Goal: Communication & Community: Answer question/provide support

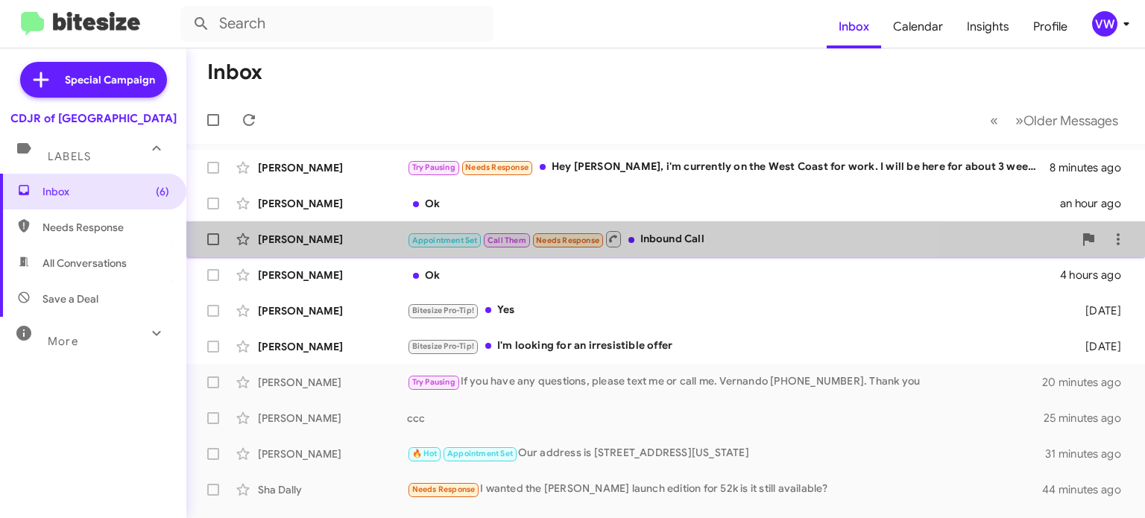
click at [565, 242] on span "Needs Response" at bounding box center [567, 241] width 63 height 10
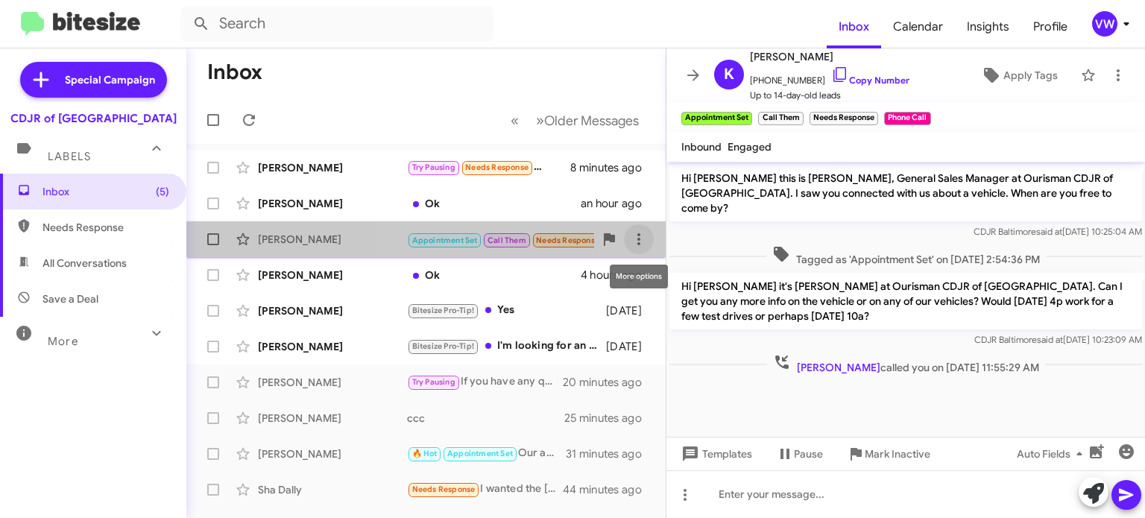
drag, startPoint x: 627, startPoint y: 238, endPoint x: 623, endPoint y: 227, distance: 11.8
click at [624, 231] on span at bounding box center [639, 239] width 30 height 18
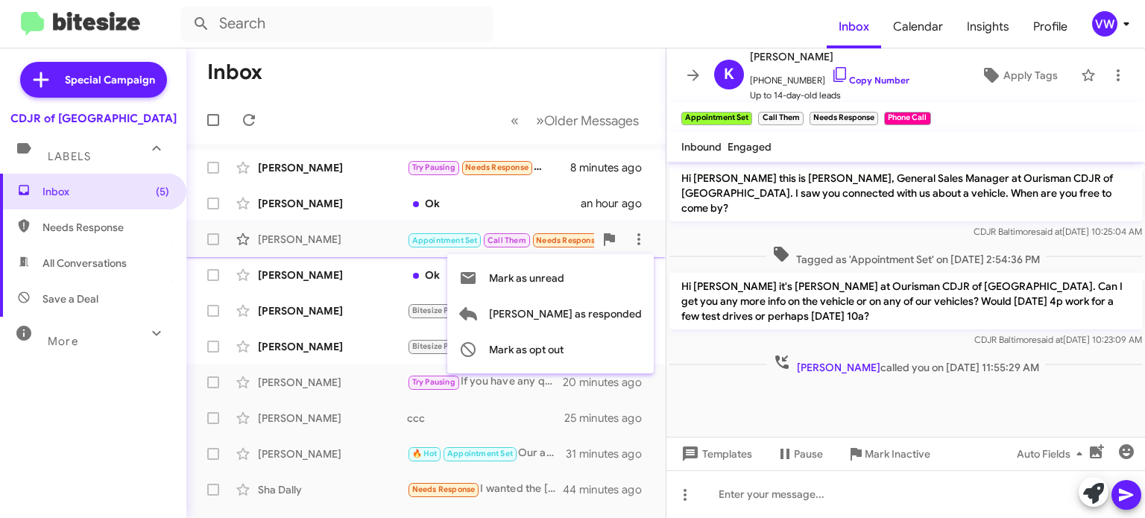
click at [709, 221] on div at bounding box center [572, 259] width 1145 height 518
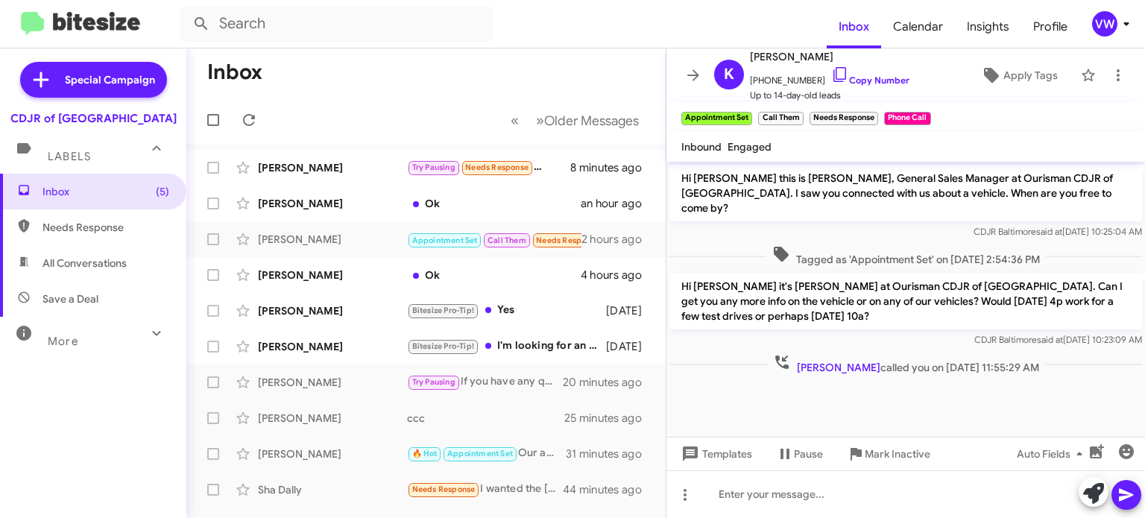
drag, startPoint x: 713, startPoint y: 216, endPoint x: 96, endPoint y: 224, distance: 616.7
click at [104, 227] on mat-sidenav-container "Special Campaign CDJR of Baltimore Labels Inbox (5) Needs Response All Conversa…" at bounding box center [572, 283] width 1145 height 470
click at [76, 229] on span "Needs Response" at bounding box center [106, 227] width 127 height 15
type input "in:needs-response"
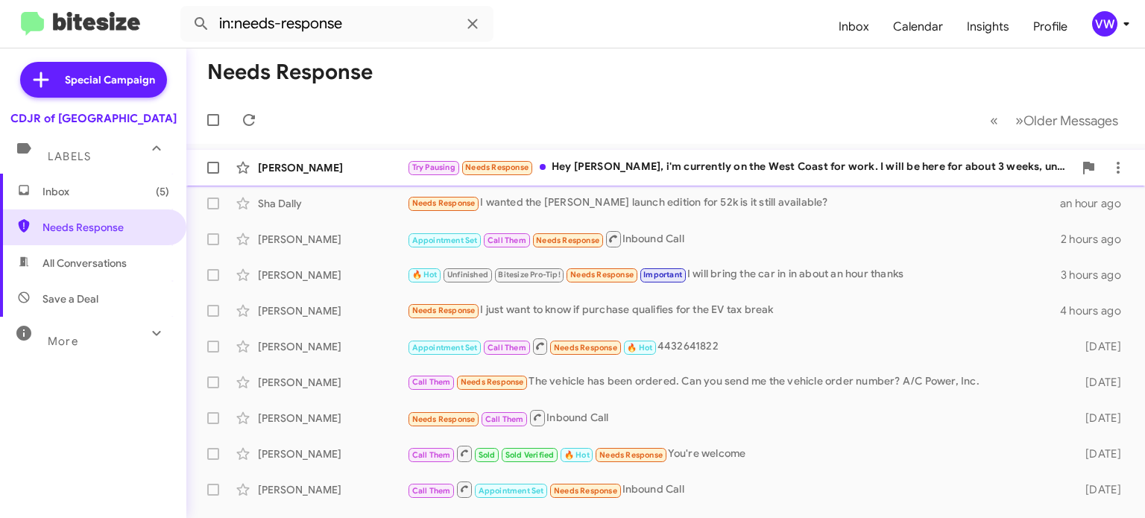
click at [467, 169] on span "Needs Response" at bounding box center [496, 168] width 63 height 10
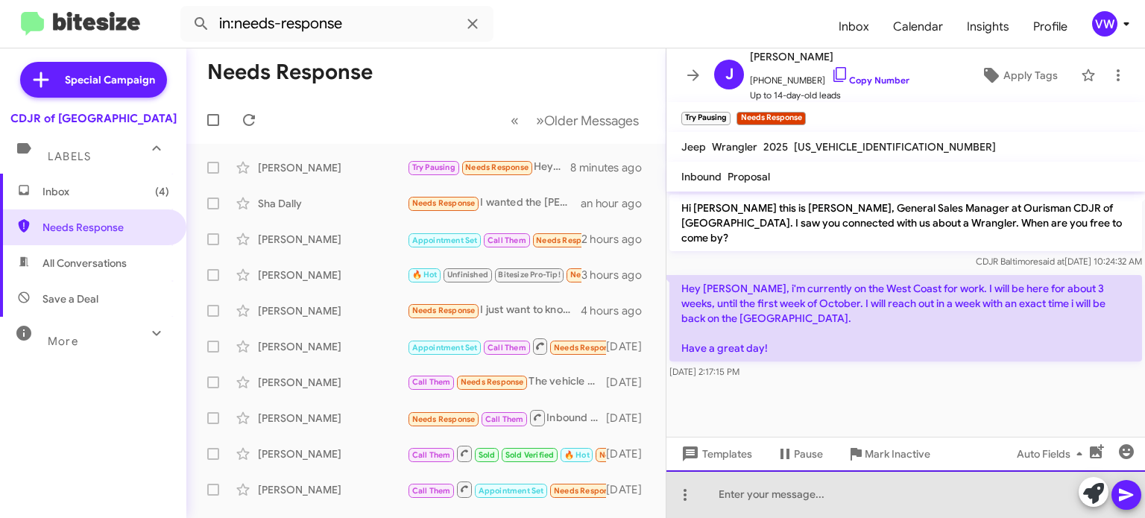
click at [821, 494] on div at bounding box center [906, 495] width 479 height 48
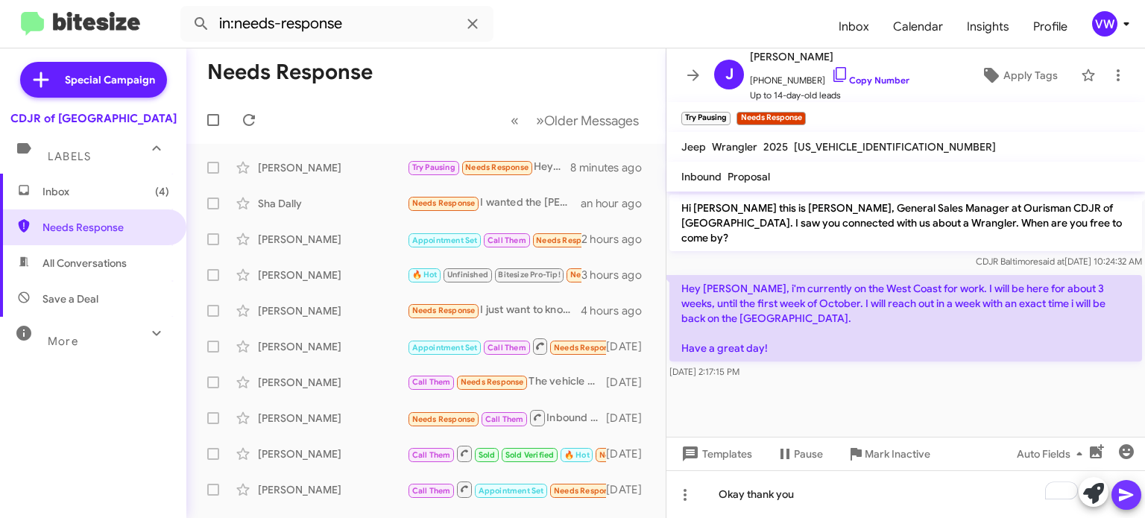
click at [1122, 494] on icon at bounding box center [1127, 495] width 18 height 18
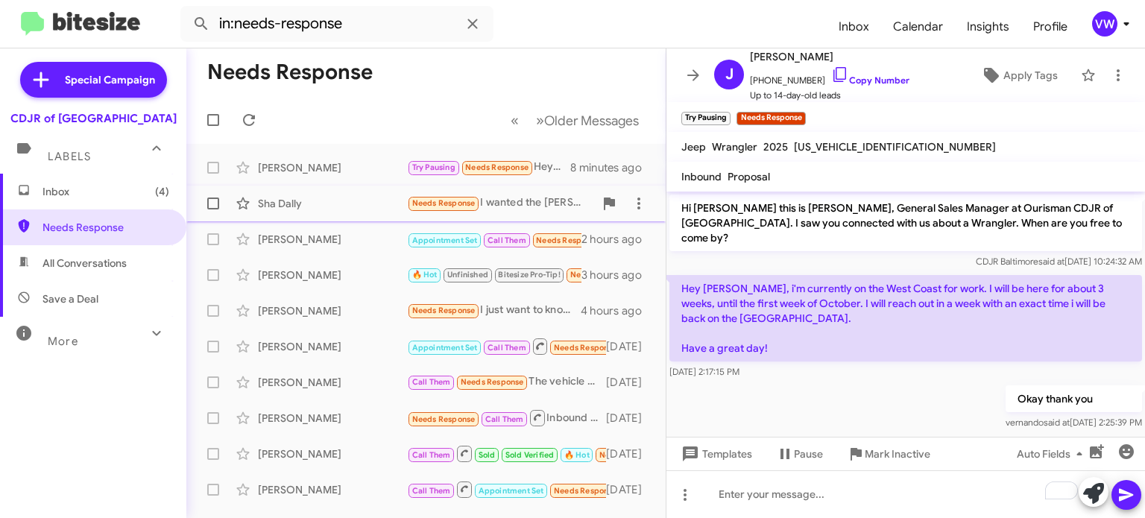
click at [459, 210] on div "Sha Dally Needs Response I wanted the [PERSON_NAME] launch edition for 52k is i…" at bounding box center [426, 204] width 456 height 30
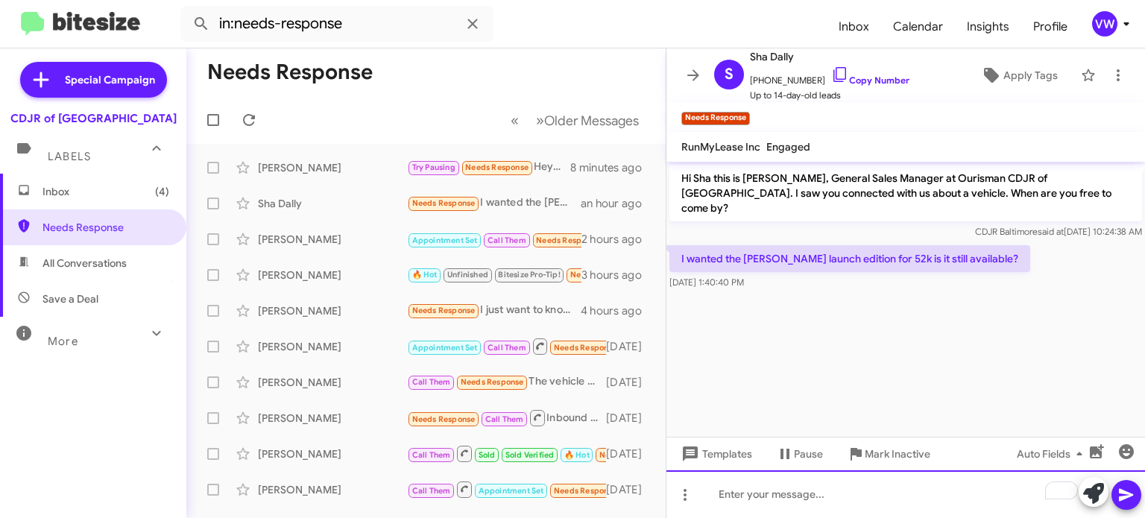
click at [814, 498] on div "To enrich screen reader interactions, please activate Accessibility in Grammarl…" at bounding box center [906, 495] width 479 height 48
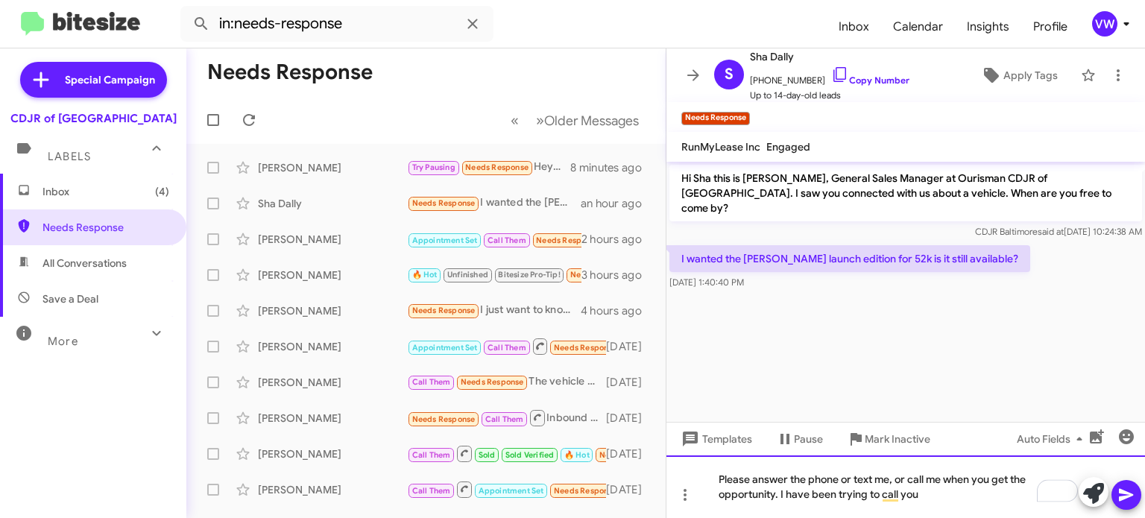
click at [929, 494] on div "Please answer the phone or text me, or call me when you get the opportunity. I …" at bounding box center [906, 487] width 479 height 63
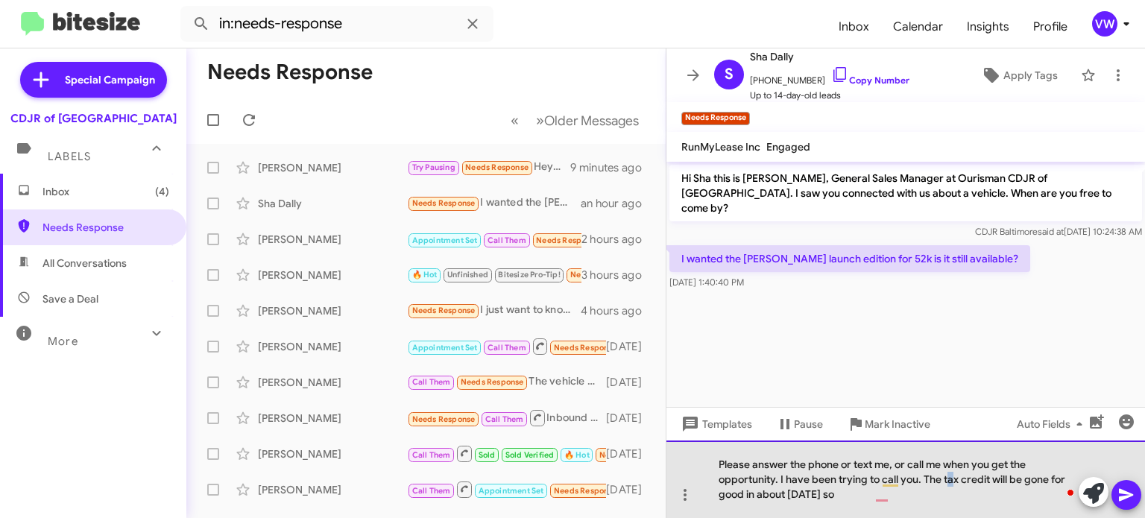
click at [947, 476] on div "Please answer the phone or text me, or call me when you get the opportunity. I …" at bounding box center [906, 480] width 479 height 78
click at [944, 478] on div "Please answer the phone or text me, or call me when you get the opportunity. I …" at bounding box center [906, 480] width 479 height 78
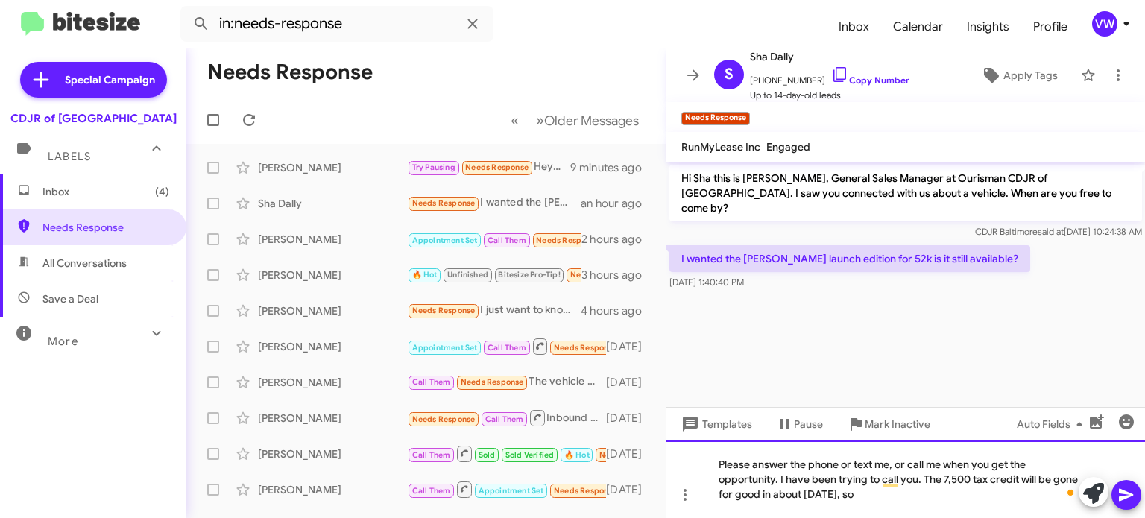
click at [977, 488] on div "Please answer the phone or text me, or call me when you get the opportunity. I …" at bounding box center [906, 480] width 479 height 78
click at [1125, 495] on icon at bounding box center [1127, 495] width 18 height 18
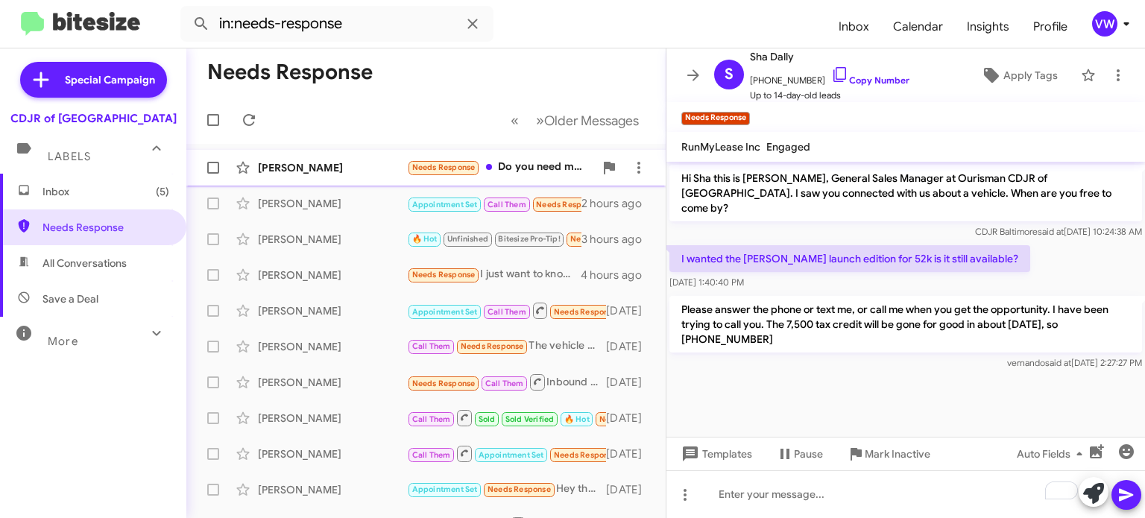
click at [461, 162] on small "Needs Response" at bounding box center [444, 168] width 70 height 14
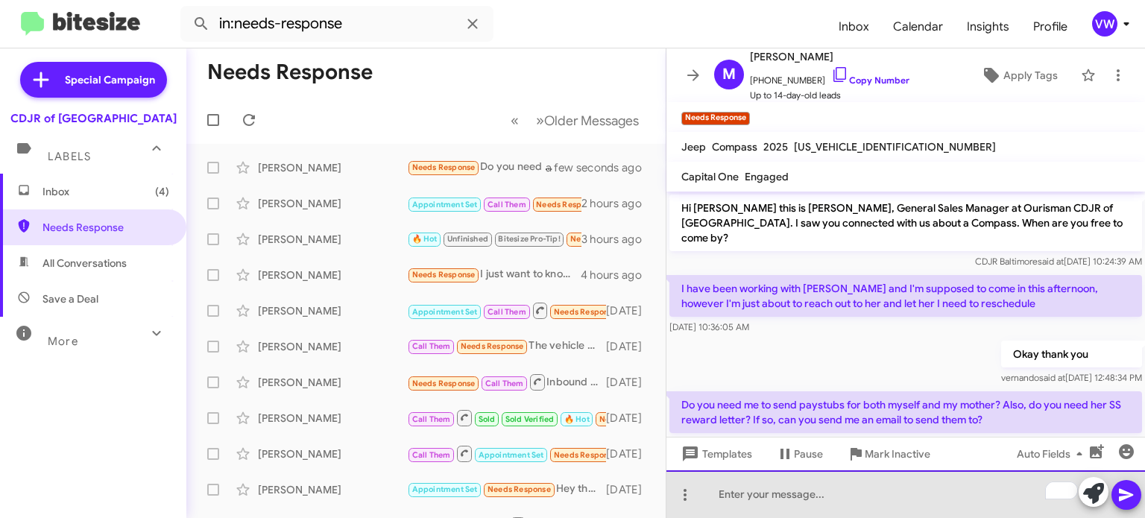
click at [806, 508] on div "To enrich screen reader interactions, please activate Accessibility in Grammarl…" at bounding box center [906, 495] width 479 height 48
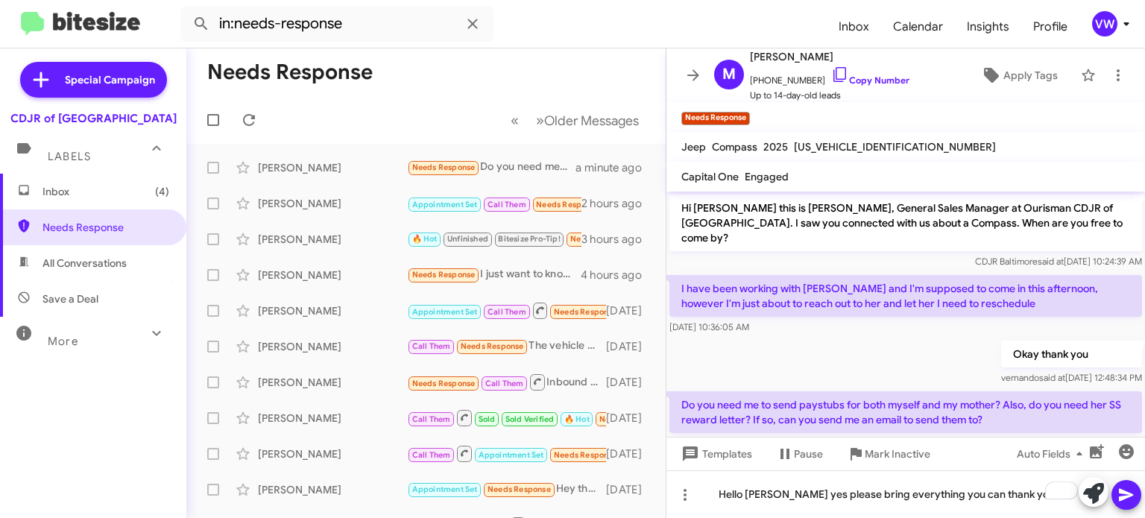
click at [1118, 495] on icon at bounding box center [1127, 495] width 18 height 18
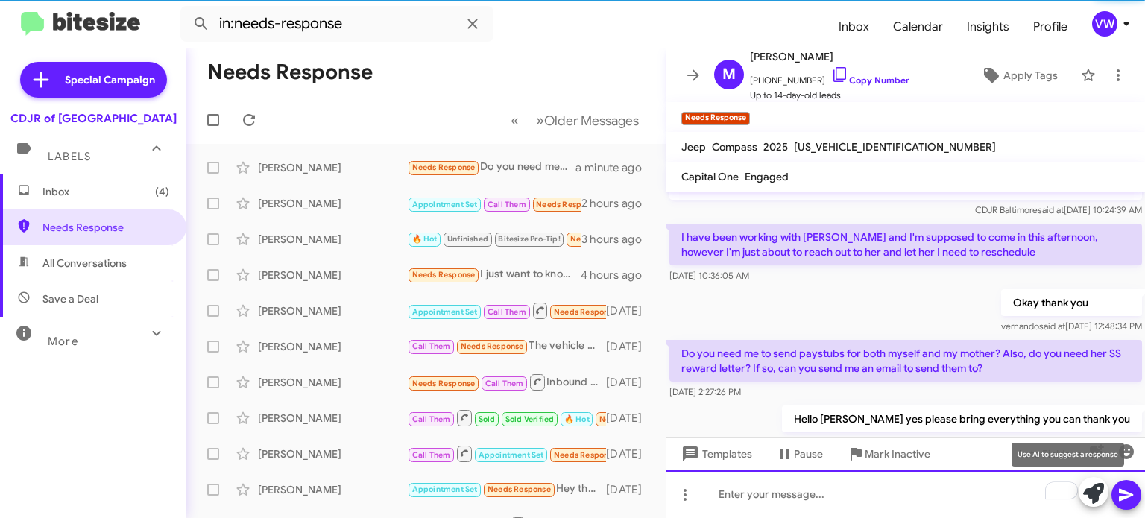
scroll to position [71, 0]
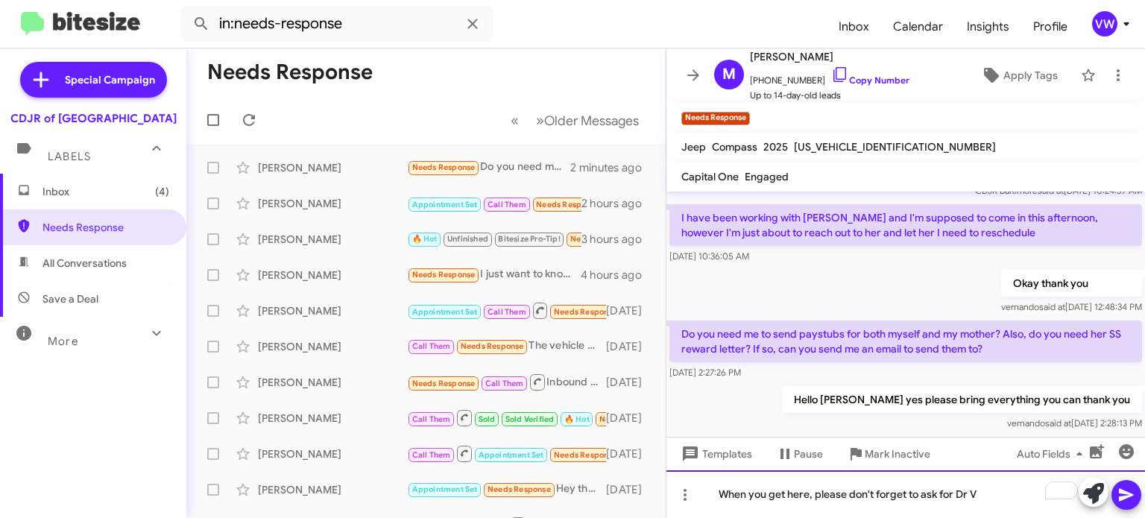
click at [964, 495] on div "When you get here, please don't forget to ask for Dr V" at bounding box center [906, 495] width 479 height 48
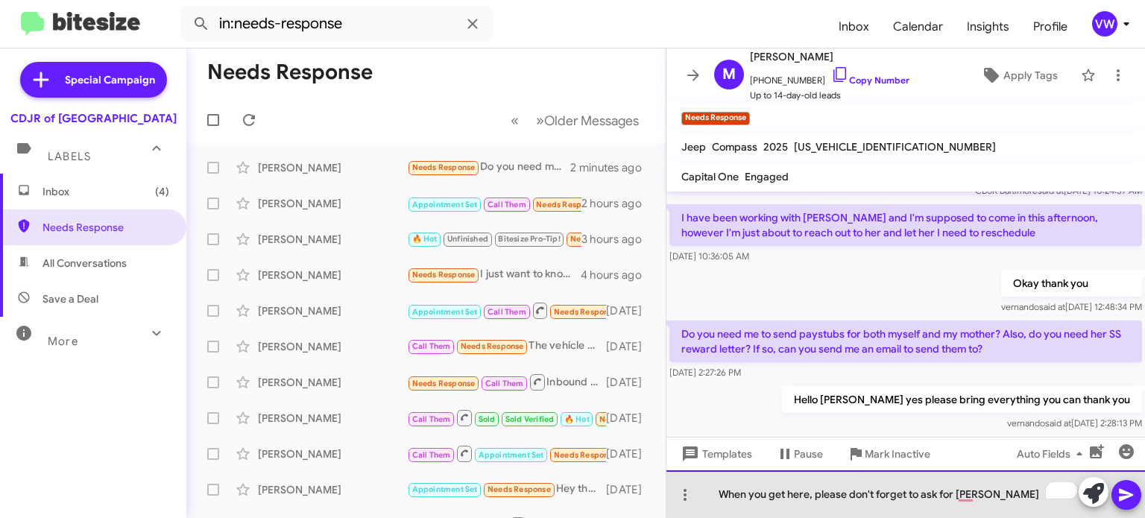
click at [993, 492] on div "When you get here, please don't forget to ask for [PERSON_NAME]" at bounding box center [906, 495] width 479 height 48
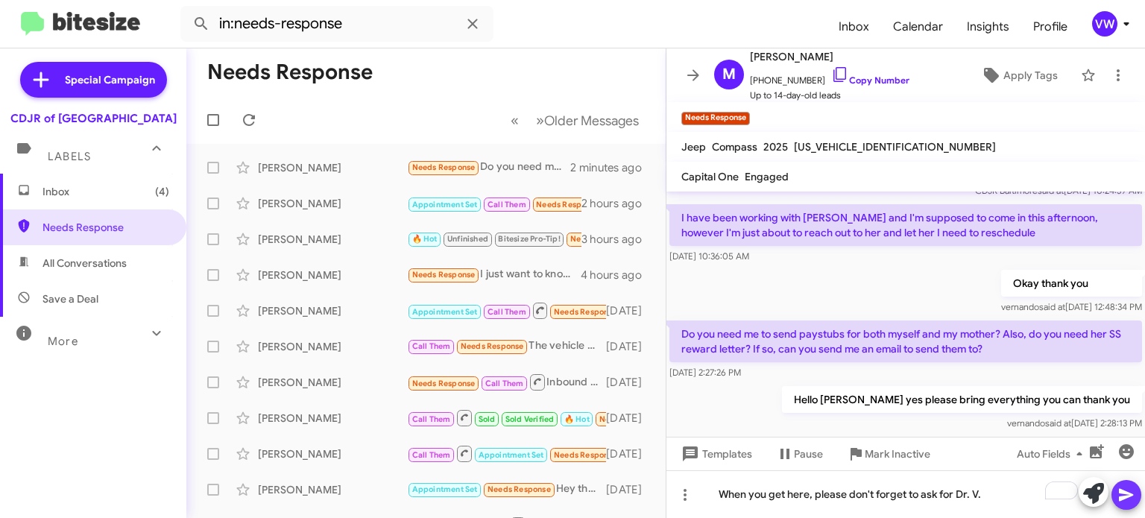
click at [1128, 487] on icon at bounding box center [1127, 495] width 18 height 18
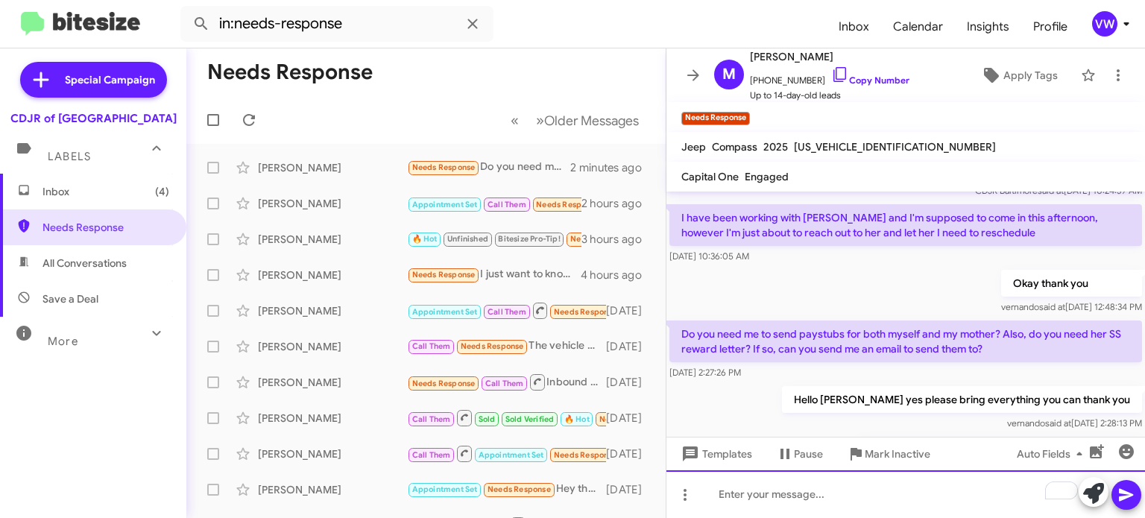
scroll to position [66, 0]
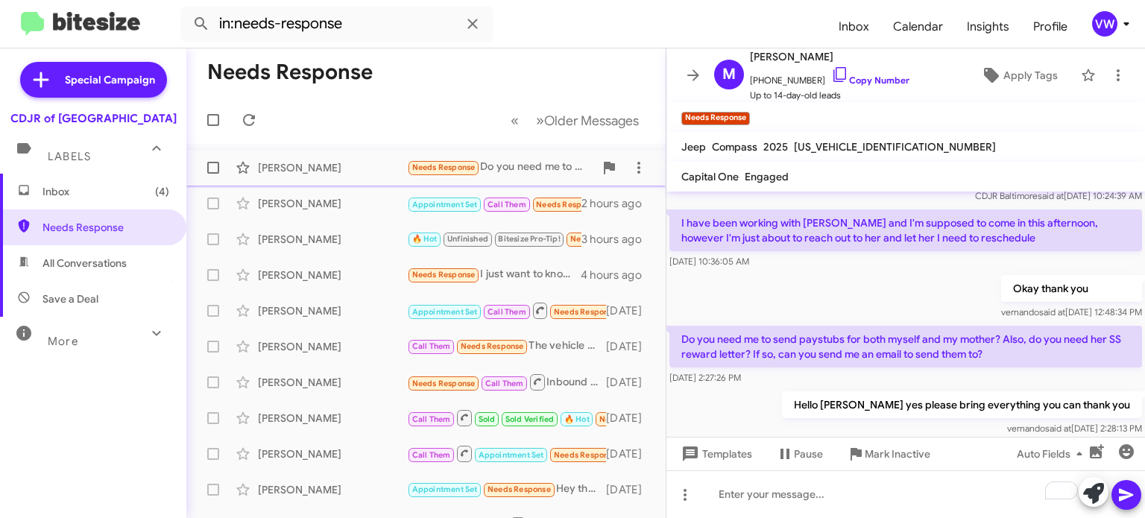
click at [447, 171] on span "Needs Response" at bounding box center [443, 168] width 63 height 10
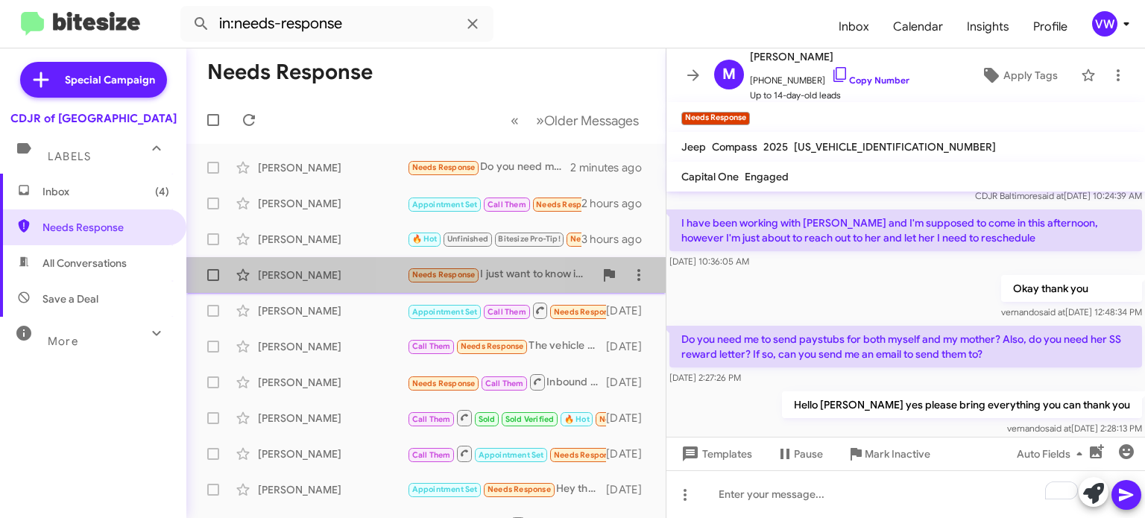
click at [447, 277] on span "Needs Response" at bounding box center [443, 275] width 63 height 10
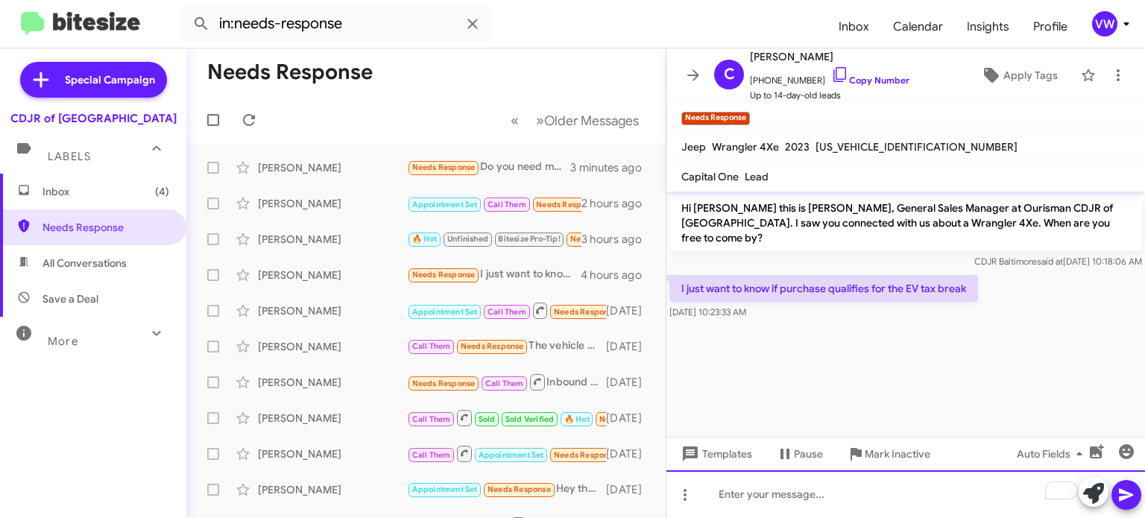
click at [824, 513] on div "To enrich screen reader interactions, please activate Accessibility in Grammarl…" at bounding box center [906, 495] width 479 height 48
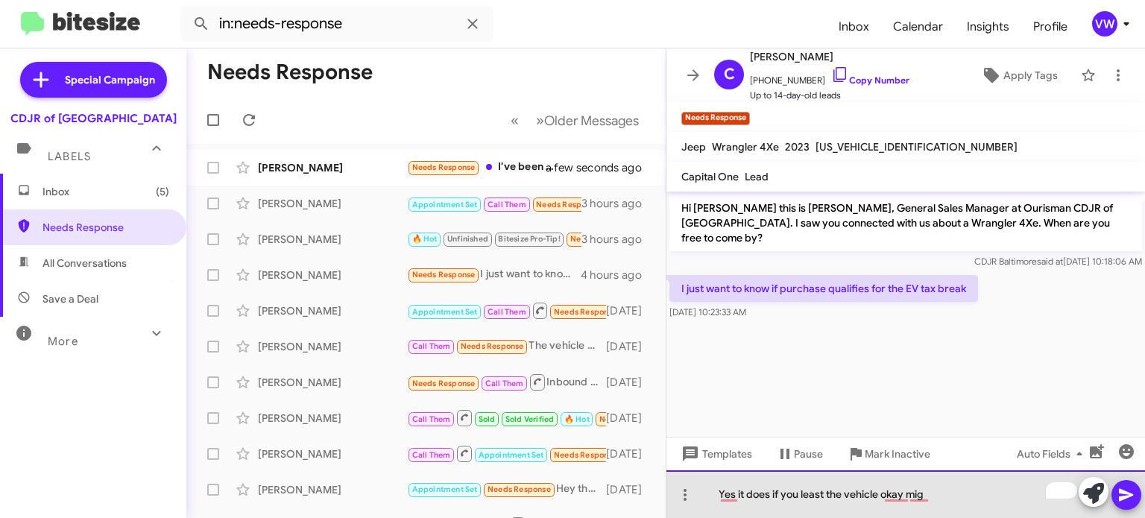
click at [830, 490] on div "Yes it does if you least the vehicle okay mig" at bounding box center [906, 495] width 479 height 48
click at [940, 491] on div "Yes it does if you lease the vehicle okay mig" at bounding box center [906, 495] width 479 height 48
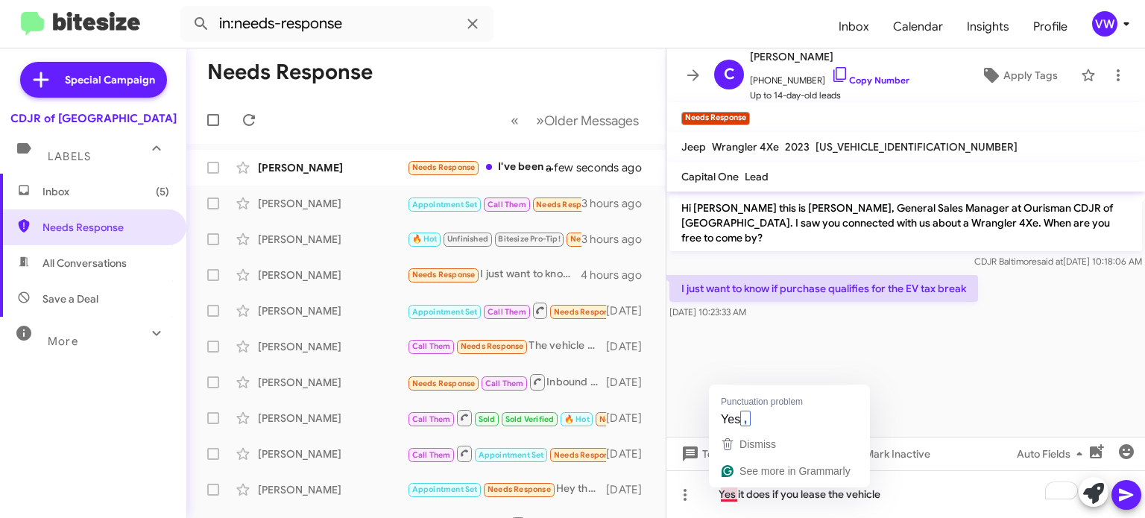
drag, startPoint x: 729, startPoint y: 427, endPoint x: 737, endPoint y: 424, distance: 7.8
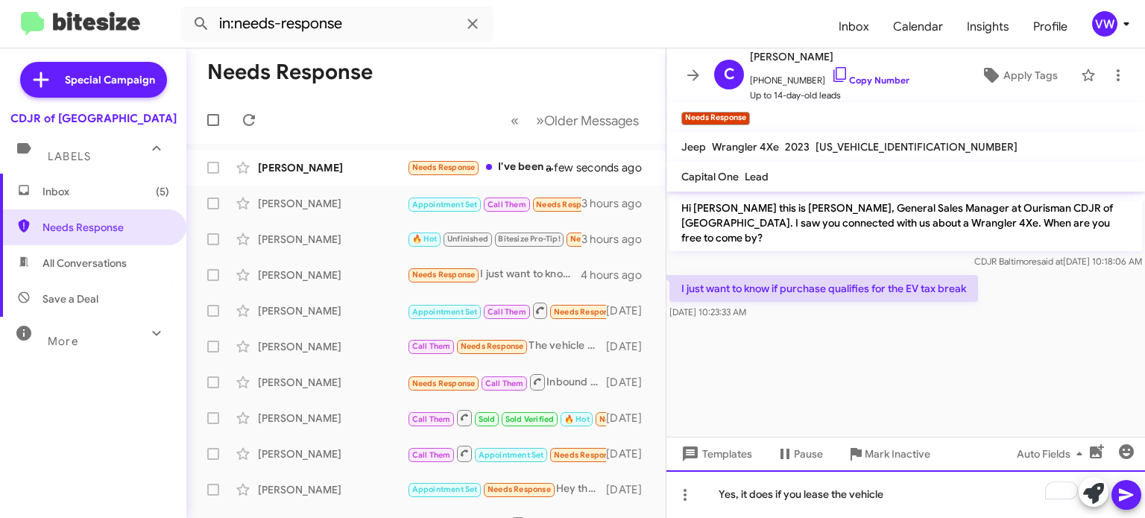
click at [887, 479] on div "Yes, it does if you lease the vehicle" at bounding box center [906, 495] width 479 height 48
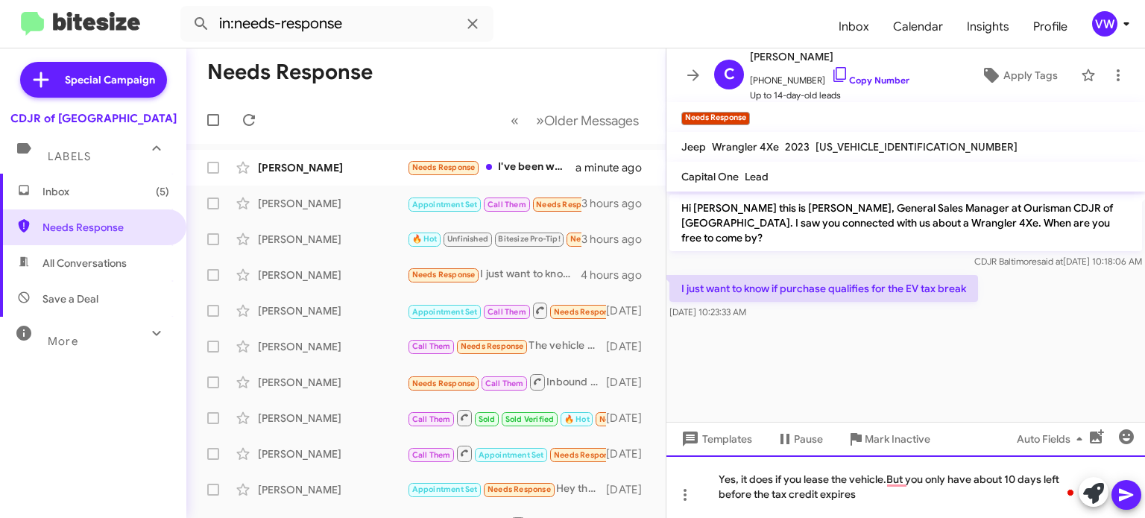
click at [770, 495] on div "Yes, it does if you lease the vehicle.But you only have about 10 days left befo…" at bounding box center [906, 487] width 479 height 63
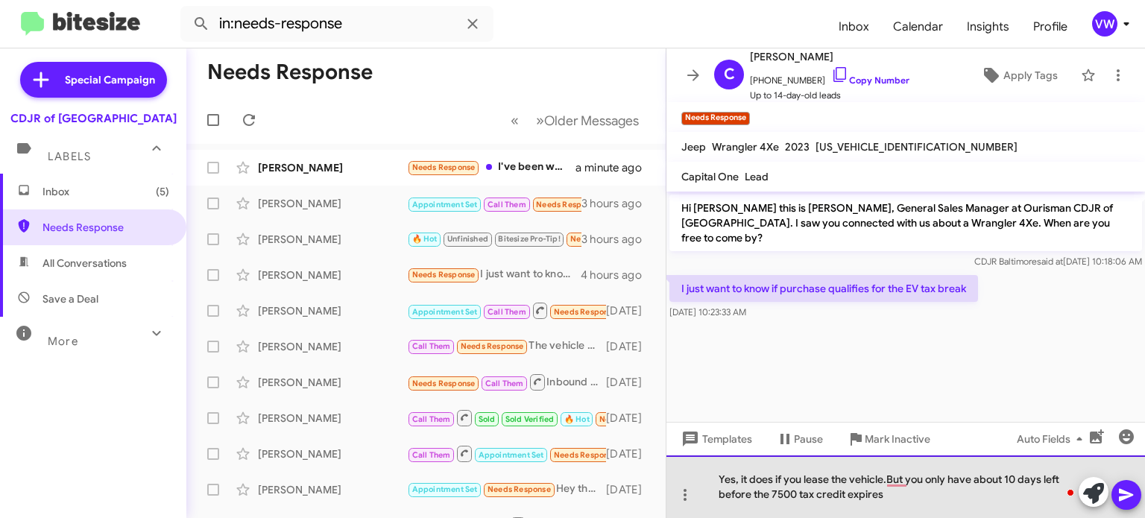
click at [776, 500] on div "Yes, it does if you lease the vehicle.But you only have about 10 days left befo…" at bounding box center [906, 487] width 479 height 63
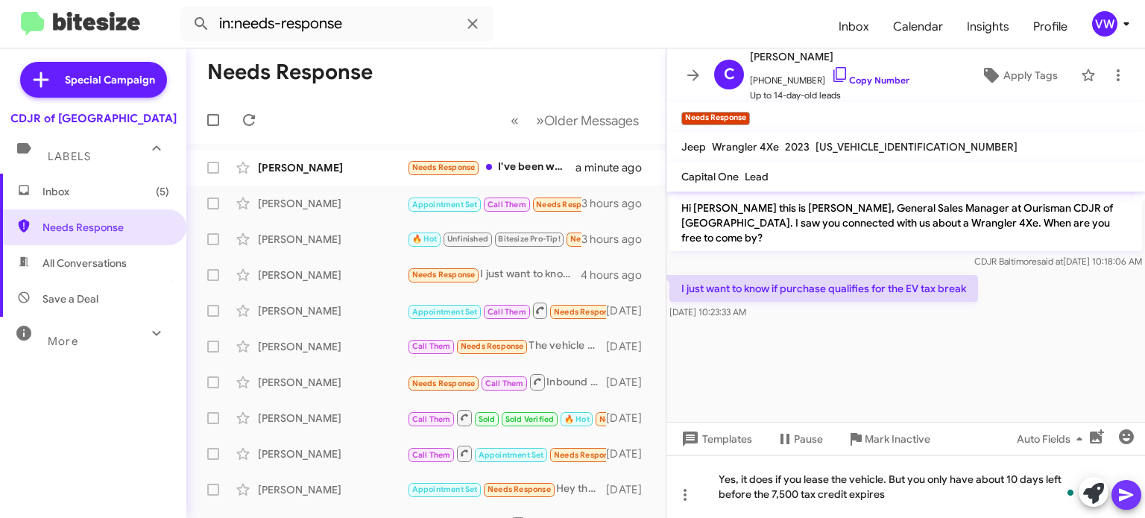
click at [1129, 495] on icon at bounding box center [1126, 495] width 14 height 13
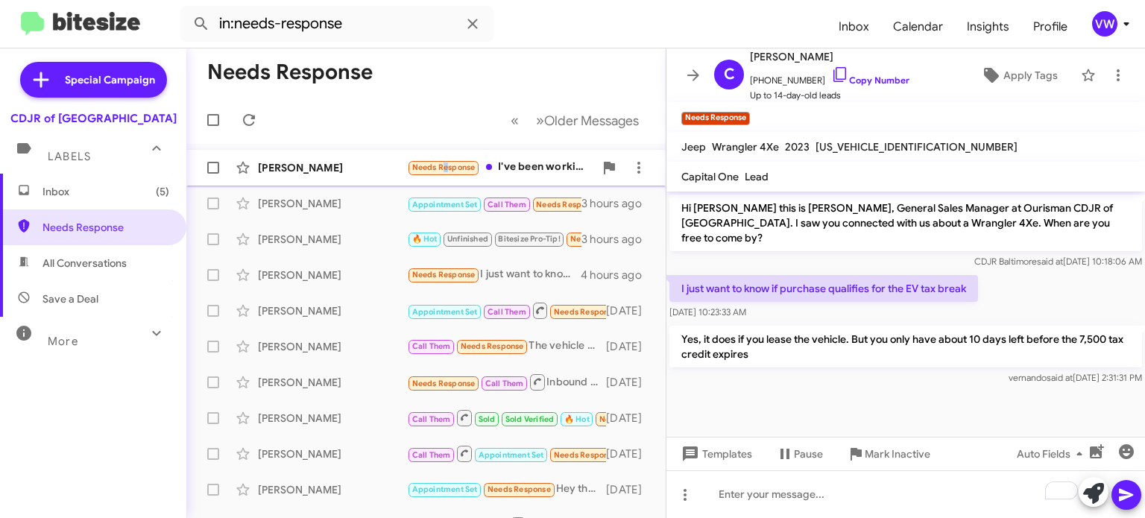
click at [441, 172] on small "Needs Response" at bounding box center [444, 168] width 70 height 14
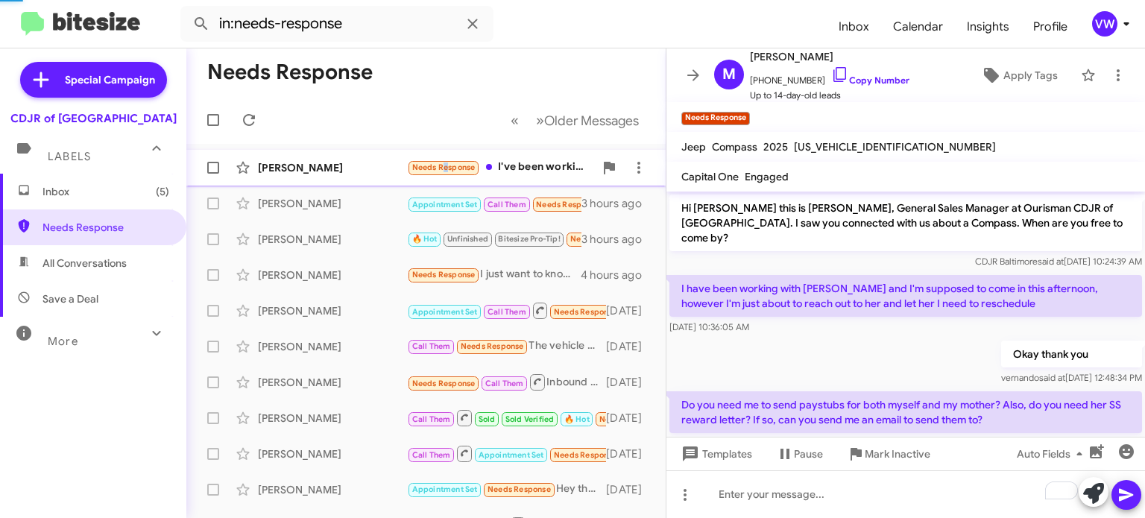
scroll to position [180, 0]
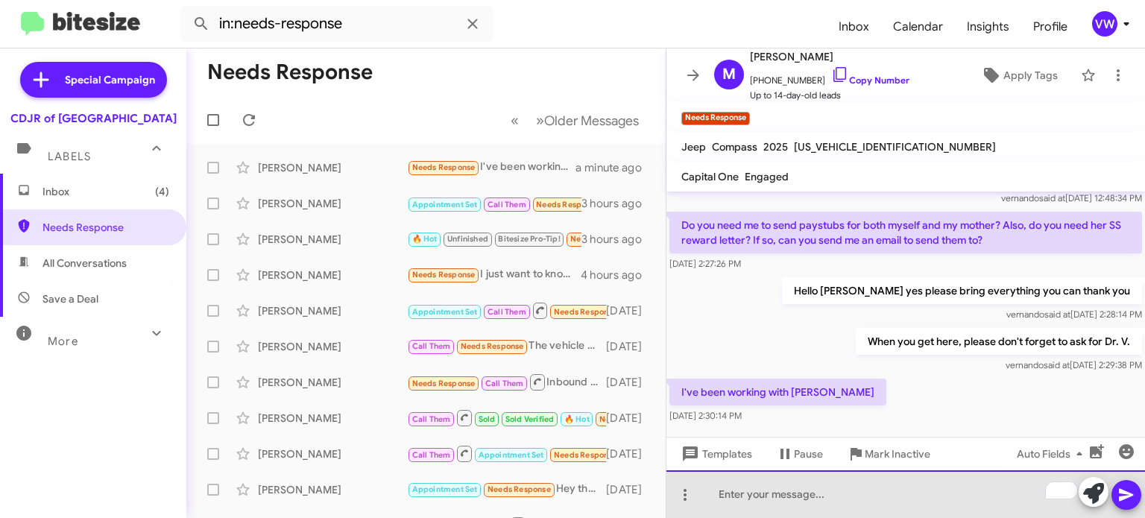
click at [789, 493] on div "To enrich screen reader interactions, please activate Accessibility in Grammarl…" at bounding box center [906, 495] width 479 height 48
click at [855, 497] on div "To enrich screen reader interactions, please activate Accessibility in Grammarl…" at bounding box center [906, 495] width 479 height 48
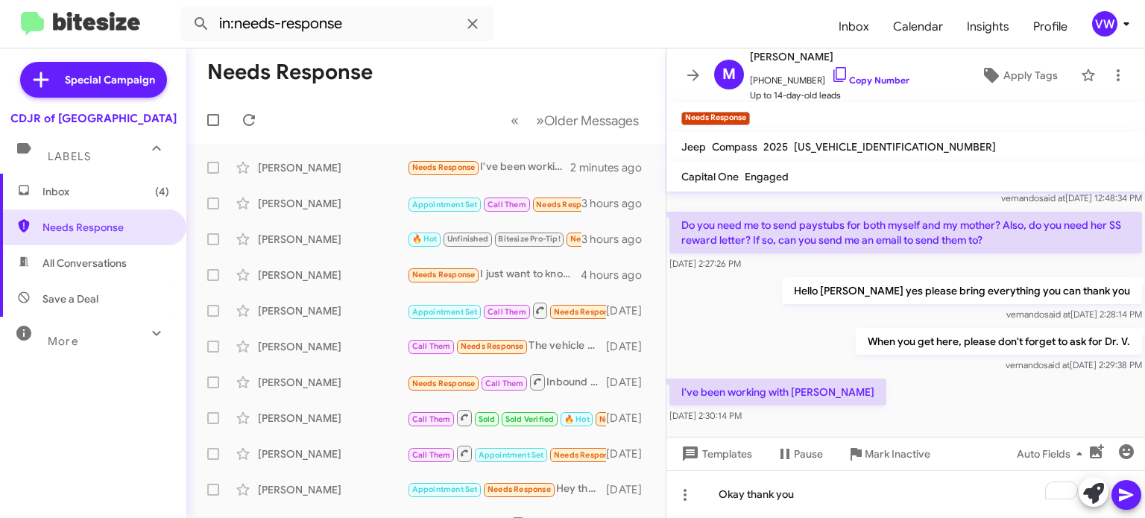
click at [1117, 496] on button at bounding box center [1127, 495] width 30 height 30
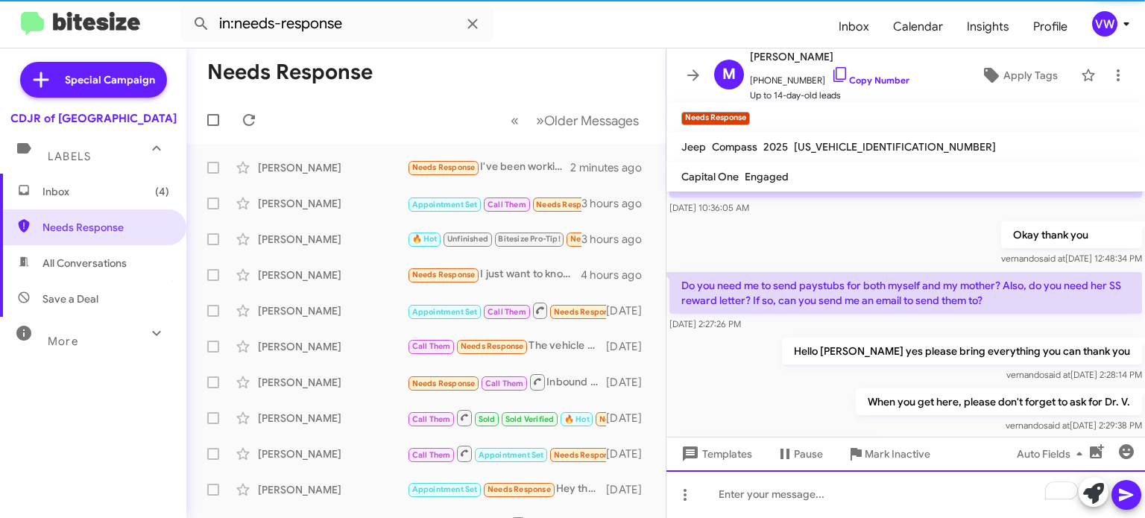
scroll to position [234, 0]
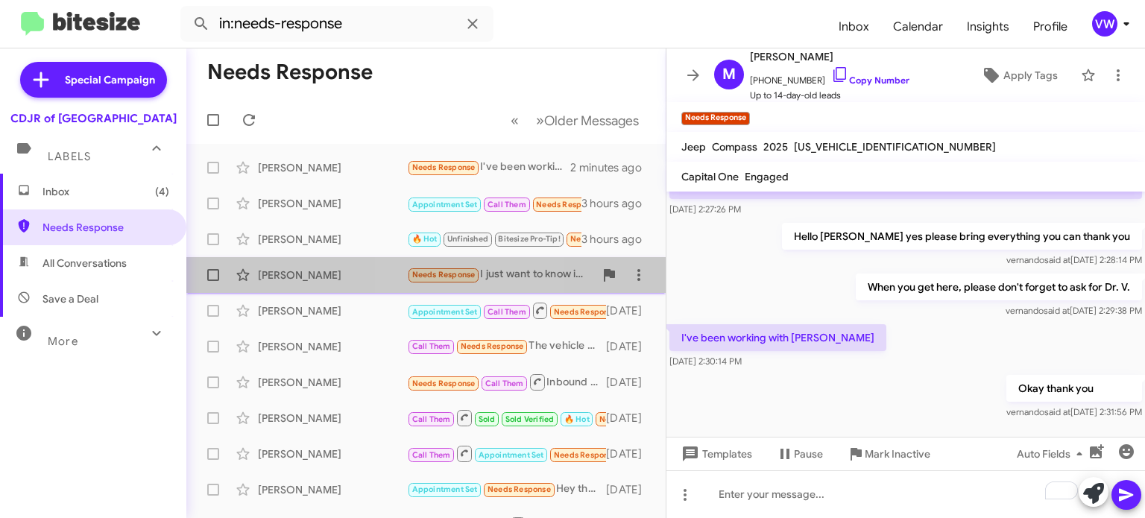
click at [468, 266] on span "Needs Response" at bounding box center [443, 274] width 73 height 17
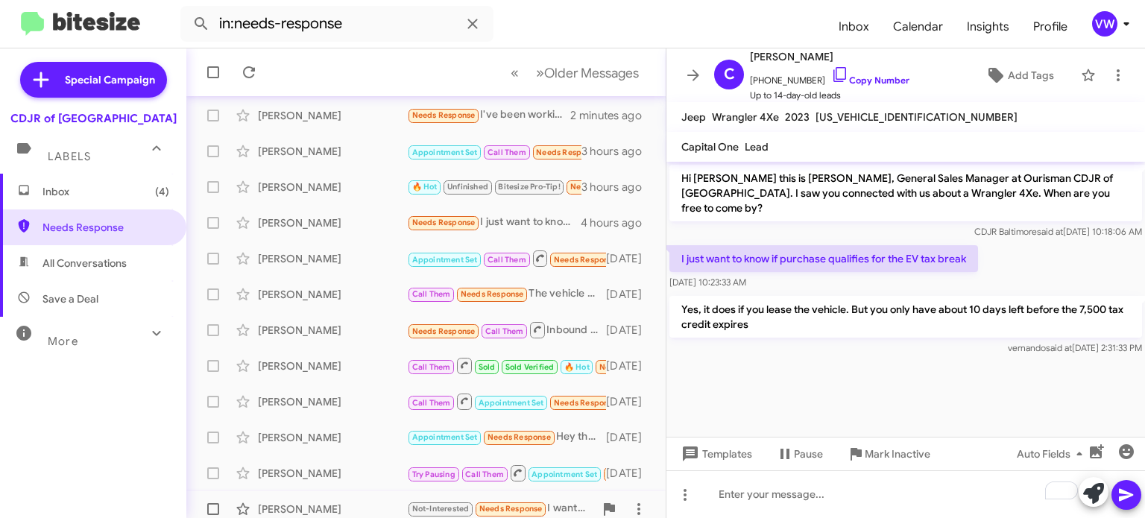
scroll to position [62, 0]
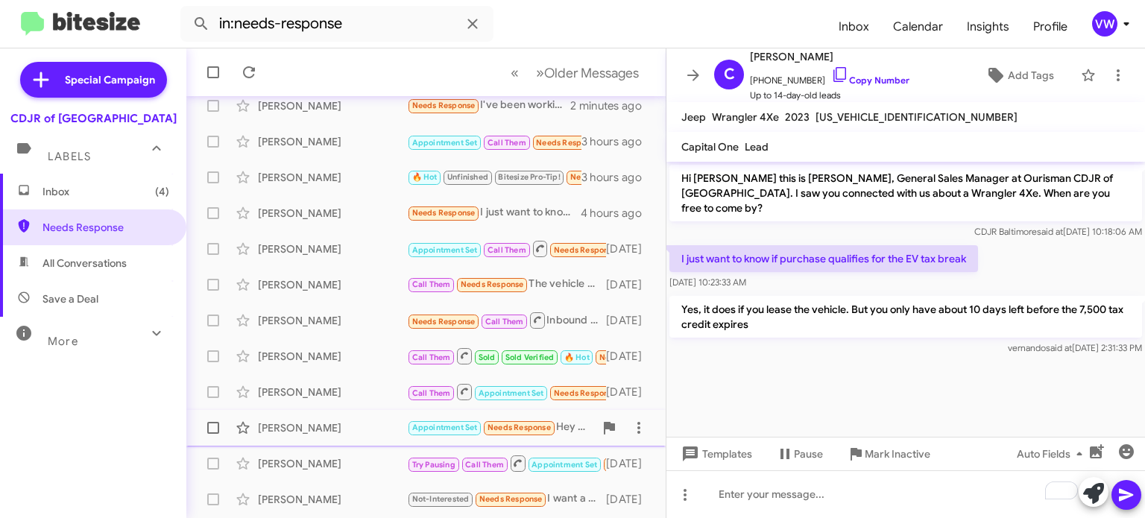
click at [521, 432] on span "Needs Response" at bounding box center [519, 428] width 63 height 10
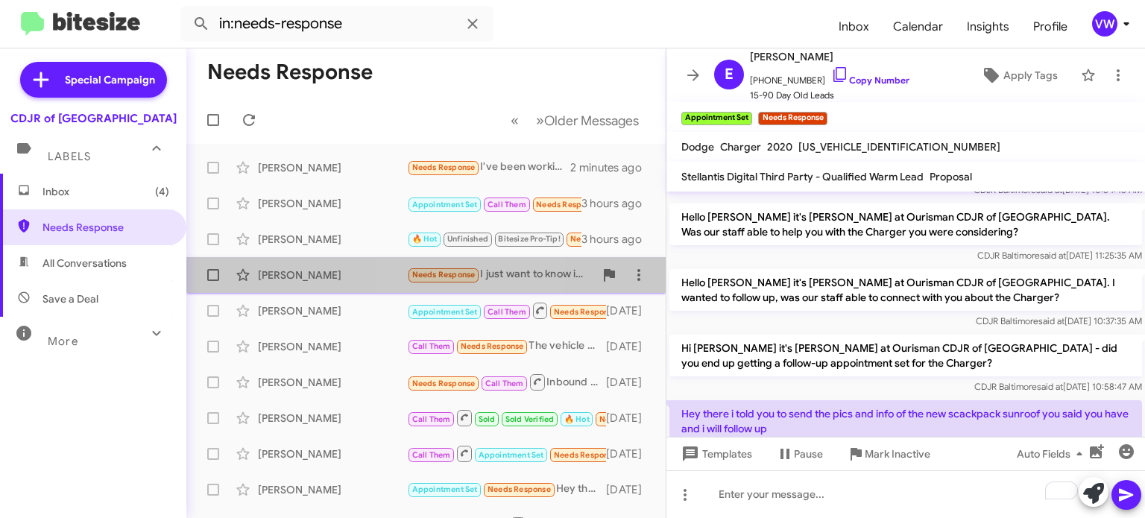
click at [436, 278] on span "Needs Response" at bounding box center [443, 275] width 63 height 10
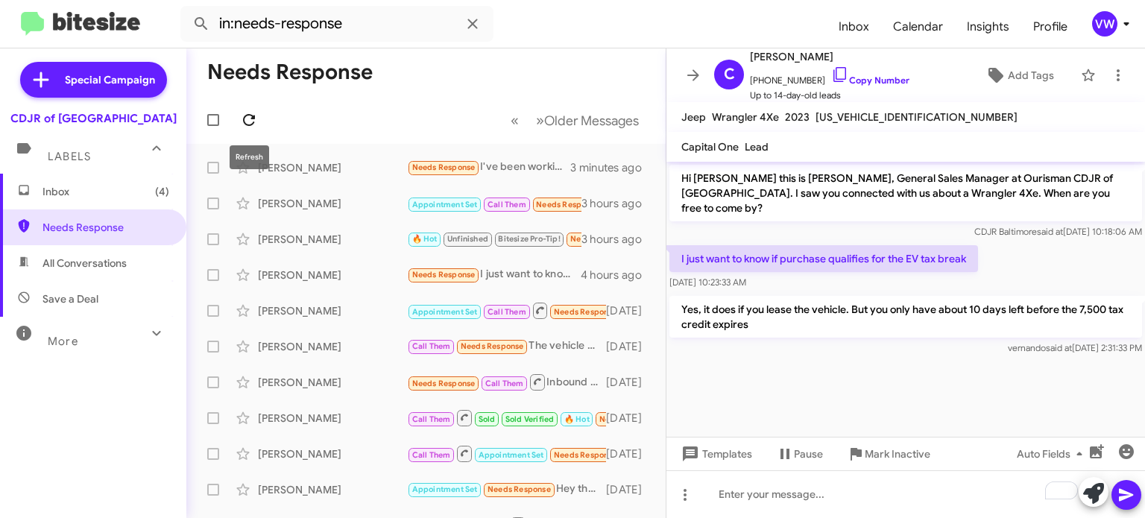
click at [254, 123] on icon at bounding box center [249, 120] width 12 height 12
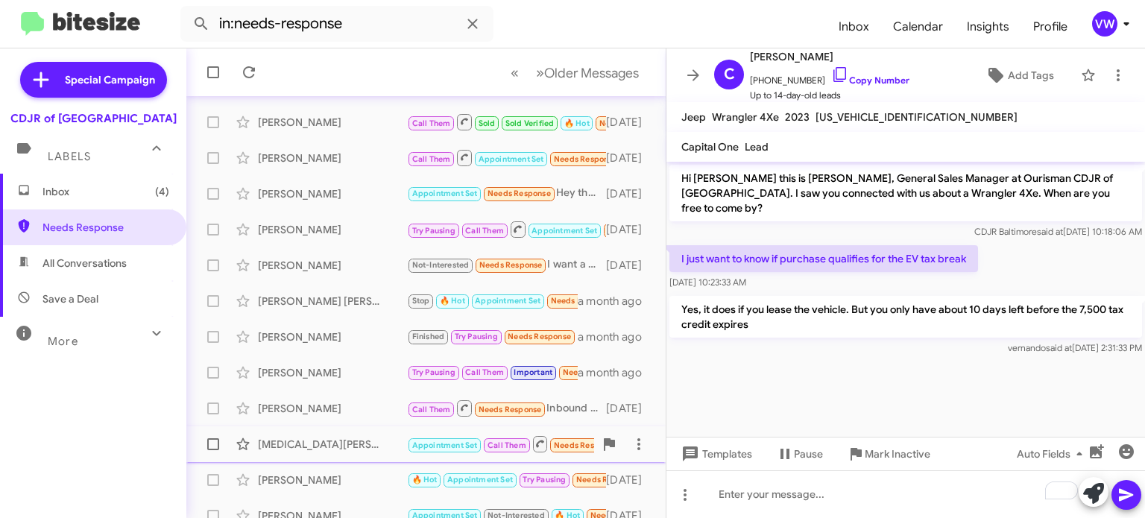
scroll to position [347, 0]
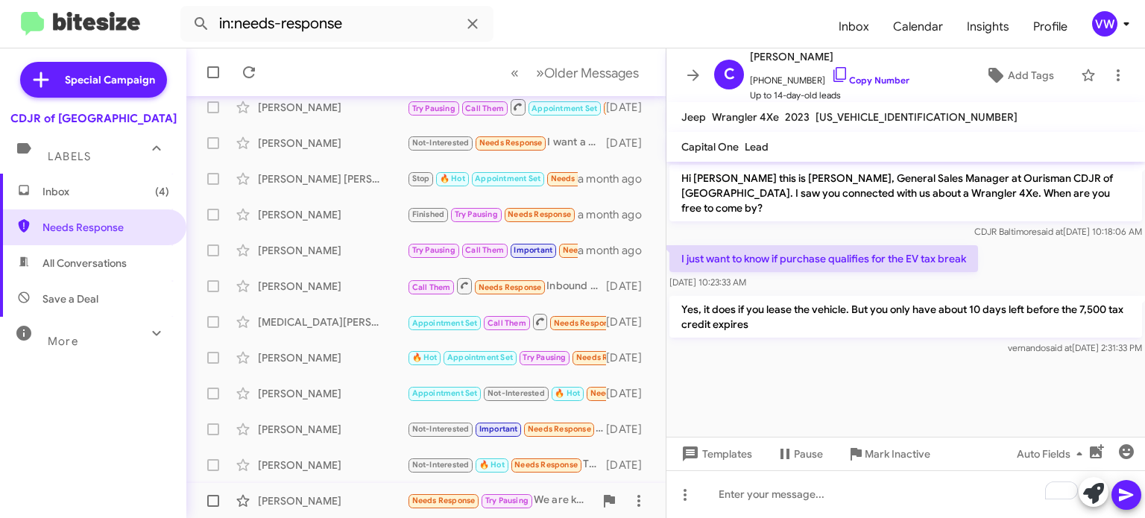
click at [457, 497] on span "Needs Response" at bounding box center [443, 501] width 63 height 10
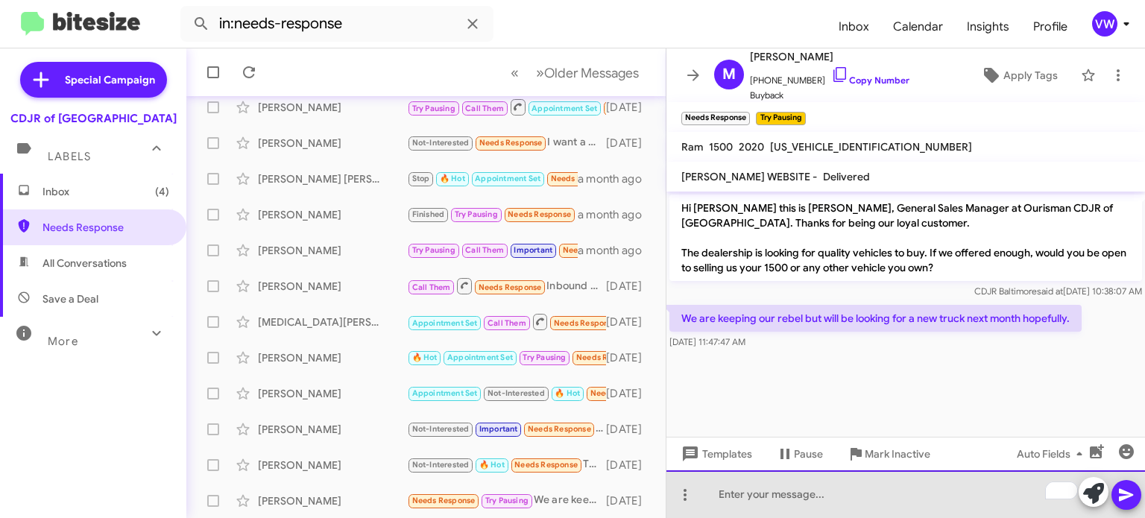
click at [796, 496] on div "To enrich screen reader interactions, please activate Accessibility in Grammarl…" at bounding box center [906, 495] width 479 height 48
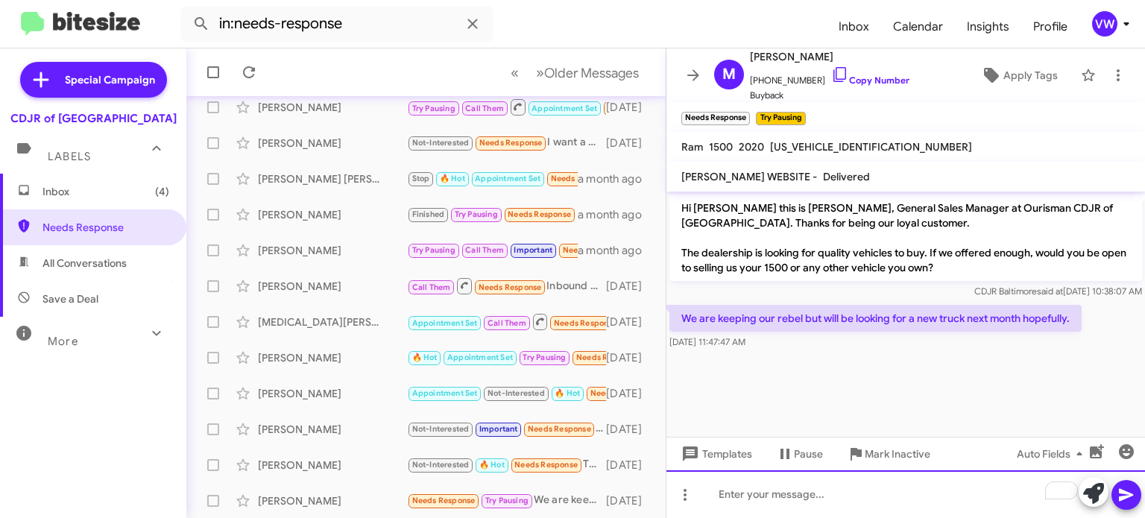
click at [887, 503] on div "To enrich screen reader interactions, please activate Accessibility in Grammarl…" at bounding box center [906, 495] width 479 height 48
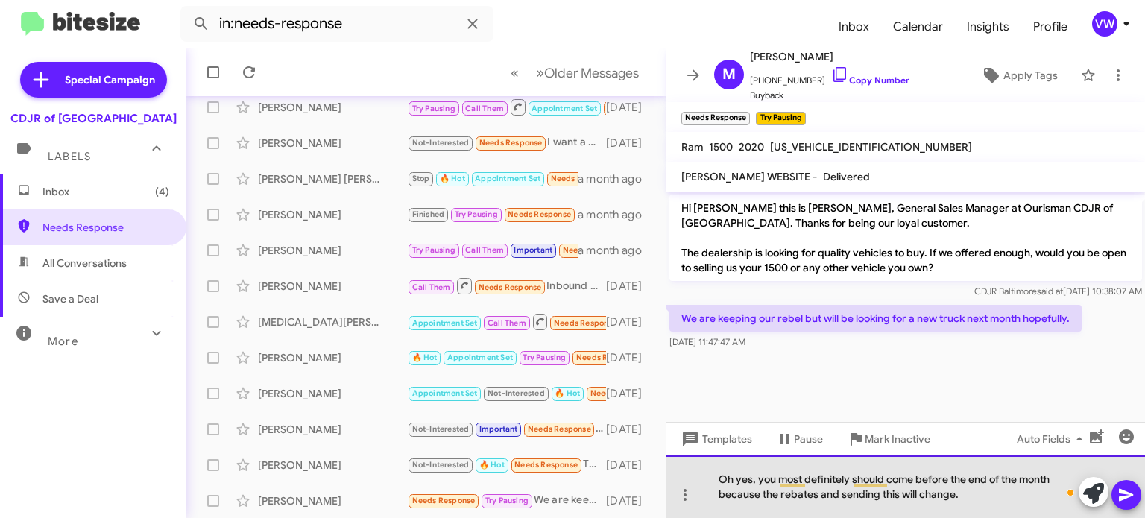
click at [897, 492] on div "Oh yes, you most definitely should come before the end of the month because the…" at bounding box center [906, 487] width 479 height 63
click at [968, 497] on div "Oh yes, you most definitely should come before the end of the month because the…" at bounding box center [906, 487] width 479 height 63
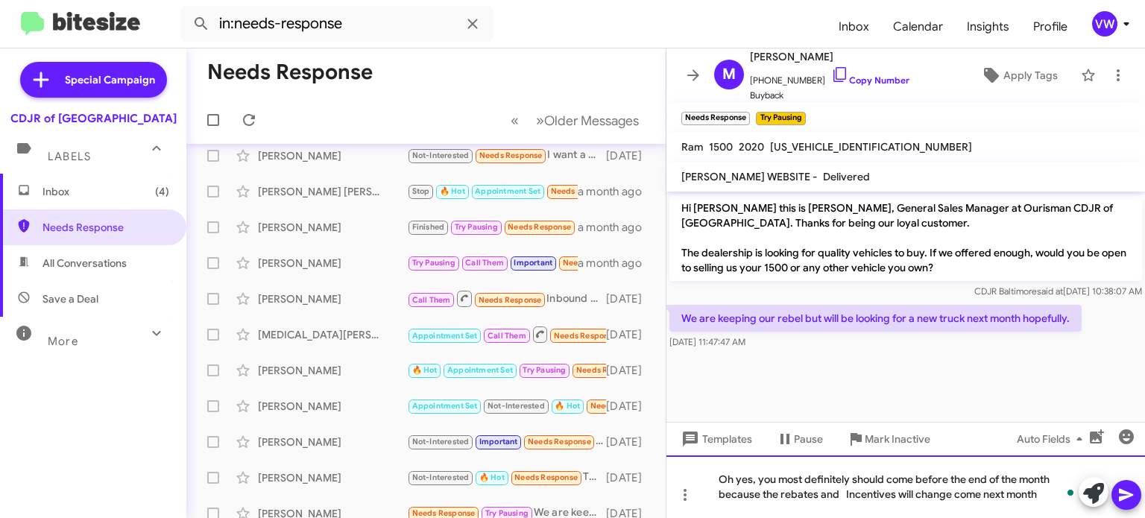
scroll to position [310, 0]
